Goal: Task Accomplishment & Management: Complete application form

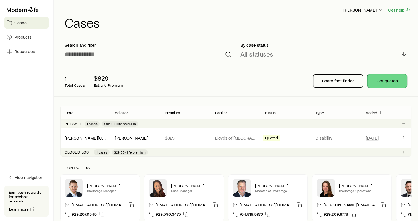
click at [379, 81] on button "Get quotes" at bounding box center [386, 80] width 39 height 13
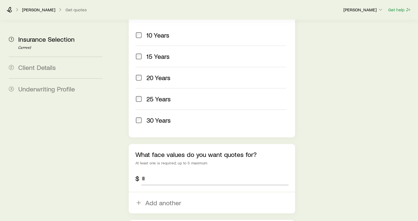
scroll to position [276, 0]
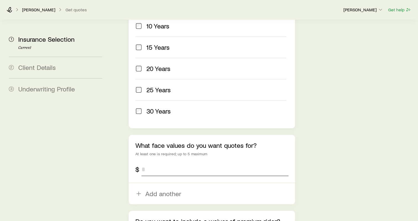
click at [178, 163] on input "tel" at bounding box center [214, 169] width 147 height 13
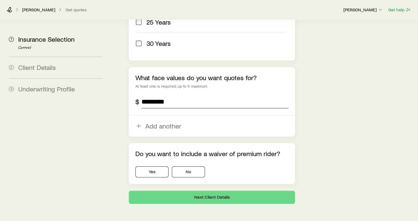
scroll to position [348, 0]
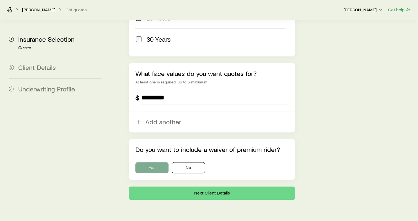
type input "*********"
click at [151, 162] on button "Yes" at bounding box center [151, 167] width 33 height 11
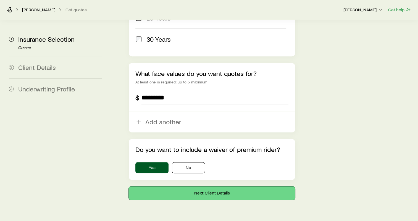
click at [231, 186] on button "Next: Client Details" at bounding box center [212, 192] width 166 height 13
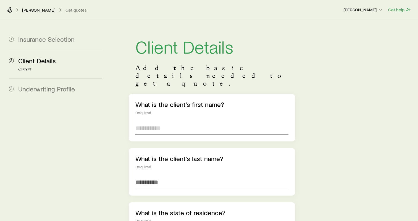
click at [164, 121] on input "text" at bounding box center [211, 127] width 153 height 13
type input "******"
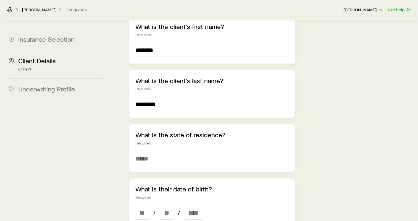
scroll to position [83, 0]
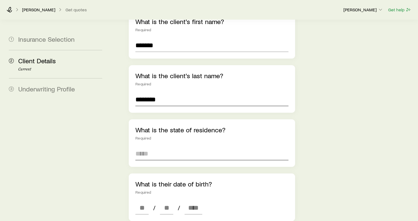
type input "********"
click at [183, 147] on input at bounding box center [211, 153] width 153 height 13
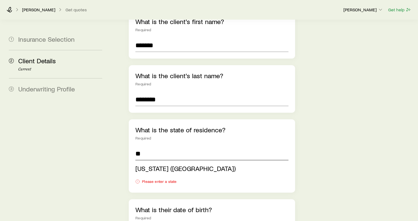
type input "**********"
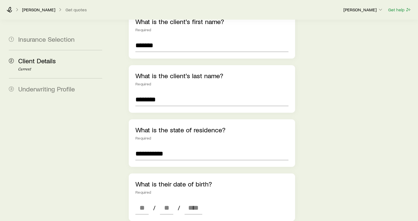
click at [119, 141] on div "**********" at bounding box center [263, 213] width 300 height 553
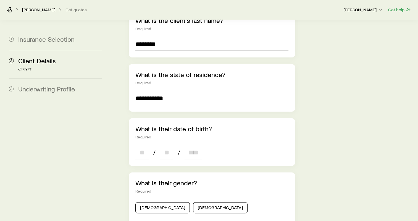
click at [138, 146] on input at bounding box center [141, 152] width 13 height 13
click at [142, 146] on input at bounding box center [141, 152] width 13 height 13
type input "**"
type input "****"
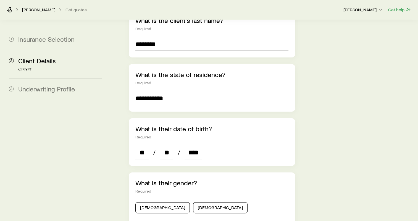
type input "*"
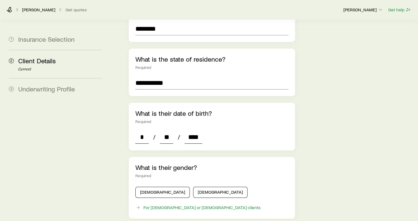
scroll to position [166, 0]
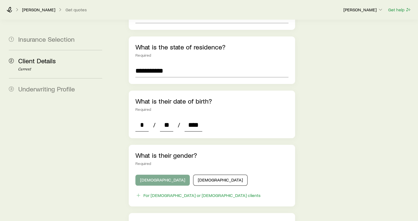
type input "****"
click at [161, 174] on button "[DEMOGRAPHIC_DATA]" at bounding box center [162, 179] width 54 height 11
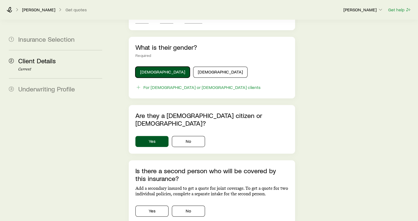
scroll to position [304, 0]
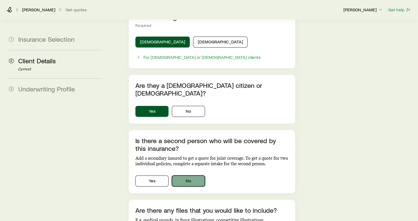
click at [192, 175] on button "No" at bounding box center [188, 180] width 33 height 11
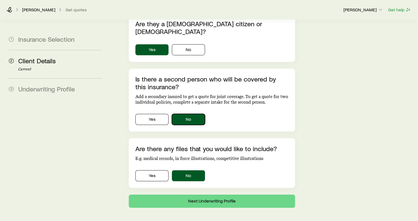
scroll to position [366, 0]
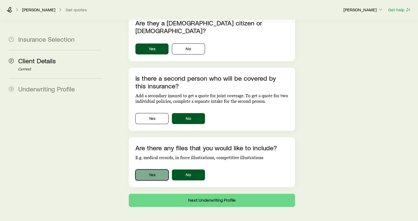
click at [156, 169] on button "Yes" at bounding box center [151, 174] width 33 height 11
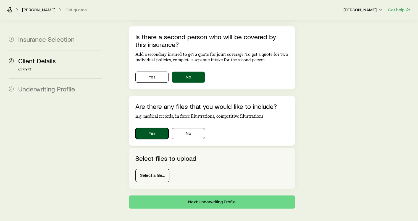
scroll to position [409, 0]
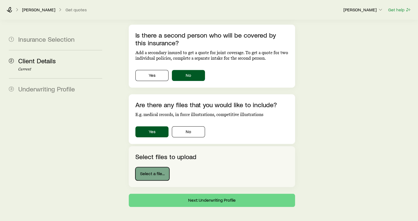
click at [147, 167] on button "Select a file..." at bounding box center [152, 173] width 34 height 13
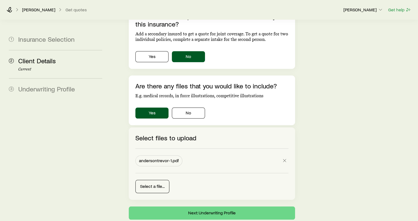
scroll to position [441, 0]
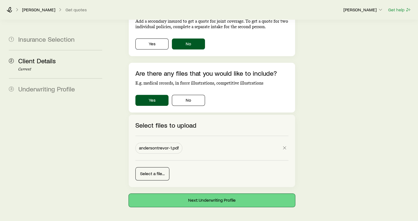
click at [221, 193] on button "Next: Underwriting Profile" at bounding box center [212, 199] width 166 height 13
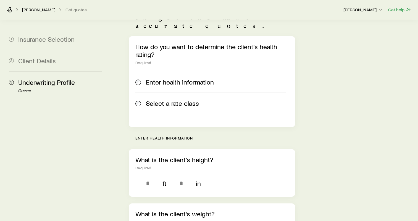
scroll to position [83, 0]
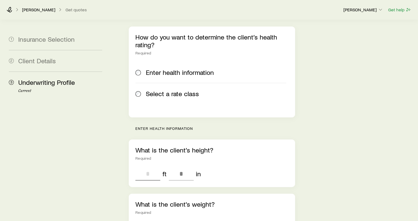
click at [151, 167] on input "tel" at bounding box center [147, 173] width 25 height 13
type input "*"
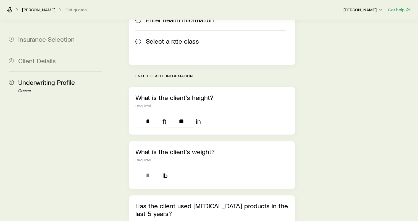
scroll to position [138, 0]
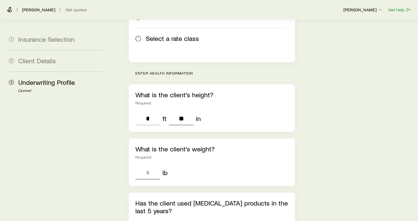
type input "**"
click at [150, 166] on input "tel" at bounding box center [147, 172] width 25 height 13
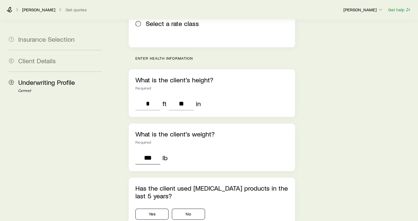
scroll to position [193, 0]
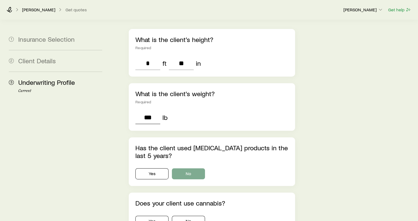
type input "***"
click at [197, 168] on button "No" at bounding box center [188, 173] width 33 height 11
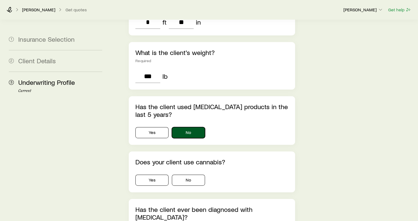
scroll to position [248, 0]
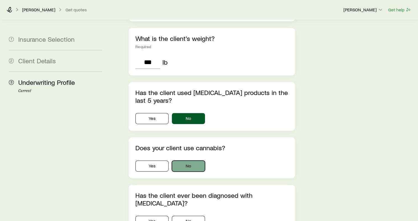
click at [195, 160] on button "No" at bounding box center [188, 165] width 33 height 11
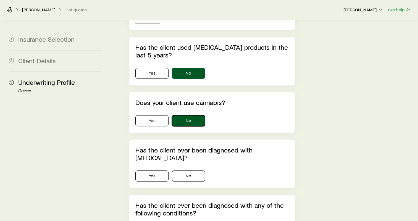
scroll to position [359, 0]
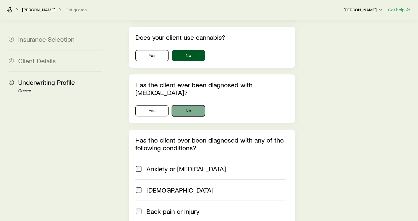
click at [191, 105] on button "No" at bounding box center [188, 110] width 33 height 11
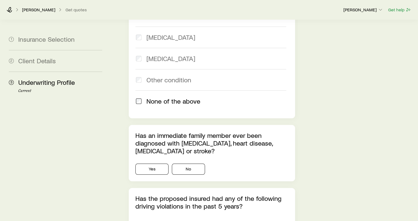
scroll to position [607, 0]
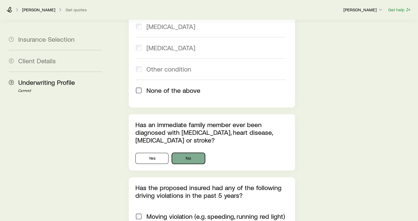
drag, startPoint x: 199, startPoint y: 132, endPoint x: 210, endPoint y: 130, distance: 11.3
click at [199, 153] on button "No" at bounding box center [188, 158] width 33 height 11
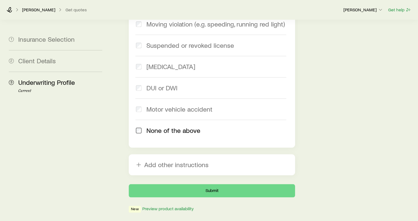
scroll to position [800, 0]
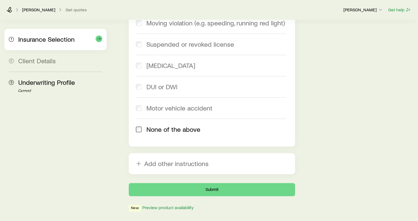
click at [30, 40] on span "Insurance Selection" at bounding box center [46, 39] width 56 height 8
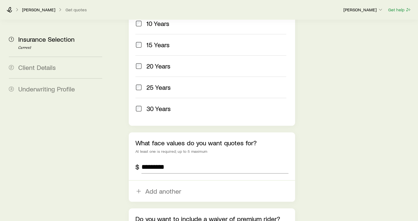
scroll to position [348, 0]
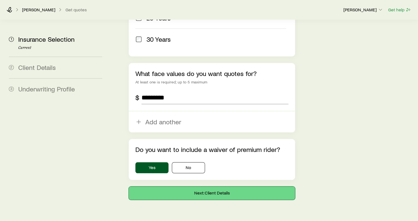
click at [220, 186] on button "Next: Client Details" at bounding box center [212, 192] width 166 height 13
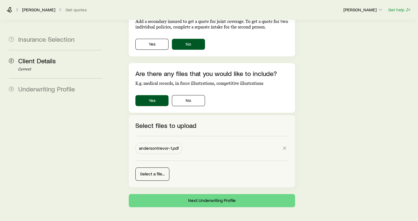
scroll to position [441, 0]
click at [283, 145] on icon "button" at bounding box center [285, 148] width 6 height 6
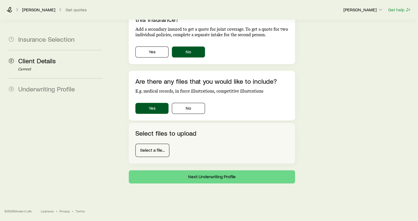
scroll to position [409, 0]
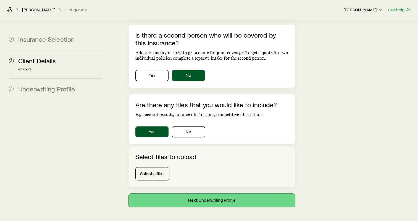
click at [222, 193] on button "Next: Underwriting Profile" at bounding box center [212, 199] width 166 height 13
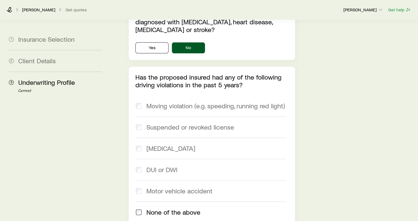
scroll to position [804, 0]
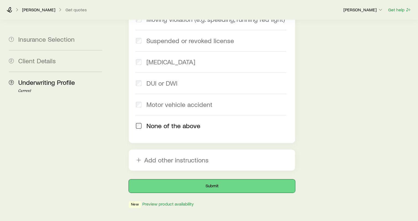
click at [208, 179] on button "Submit" at bounding box center [212, 185] width 166 height 13
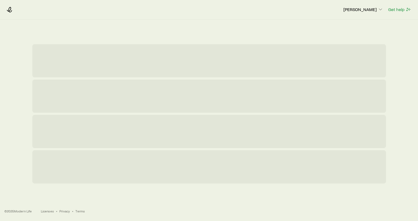
scroll to position [0, 0]
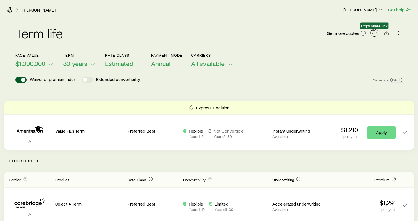
click at [375, 34] on icon "button" at bounding box center [374, 33] width 6 height 6
